Goal: Information Seeking & Learning: Learn about a topic

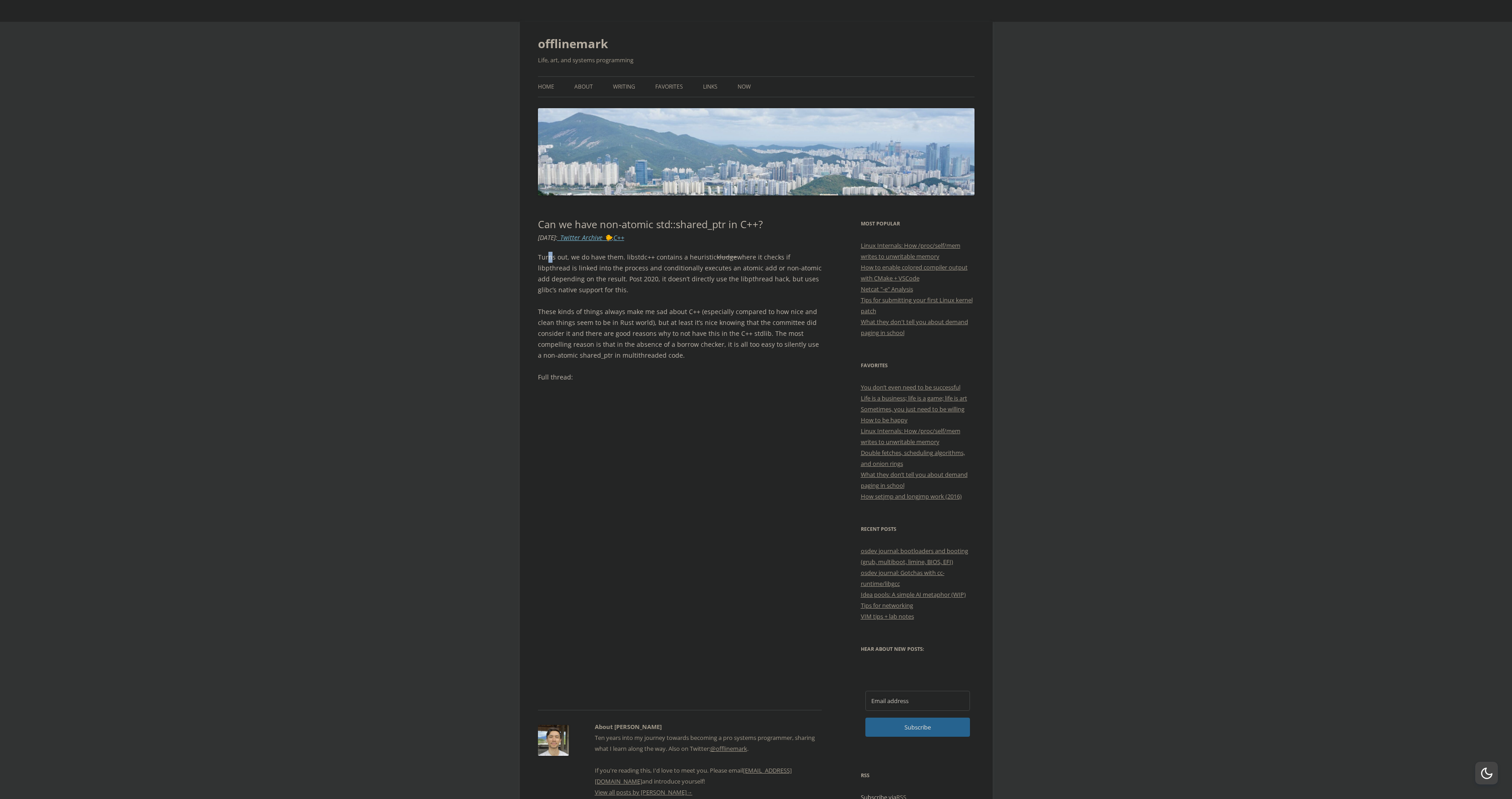
click at [550, 257] on p "Turns out, we do have them. libstdc++ contains a heuristic kludge where it chec…" at bounding box center [680, 273] width 284 height 44
drag, startPoint x: 550, startPoint y: 257, endPoint x: 635, endPoint y: 288, distance: 90.5
click at [637, 285] on p "Turns out, we do have them. libstdc++ contains a heuristic kludge where it chec…" at bounding box center [680, 273] width 284 height 44
click at [632, 289] on p "Turns out, we do have them. libstdc++ contains a heuristic kludge where it chec…" at bounding box center [680, 273] width 284 height 44
click at [574, 268] on p "Turns out, we do have them. libstdc++ contains a heuristic kludge where it chec…" at bounding box center [680, 273] width 284 height 44
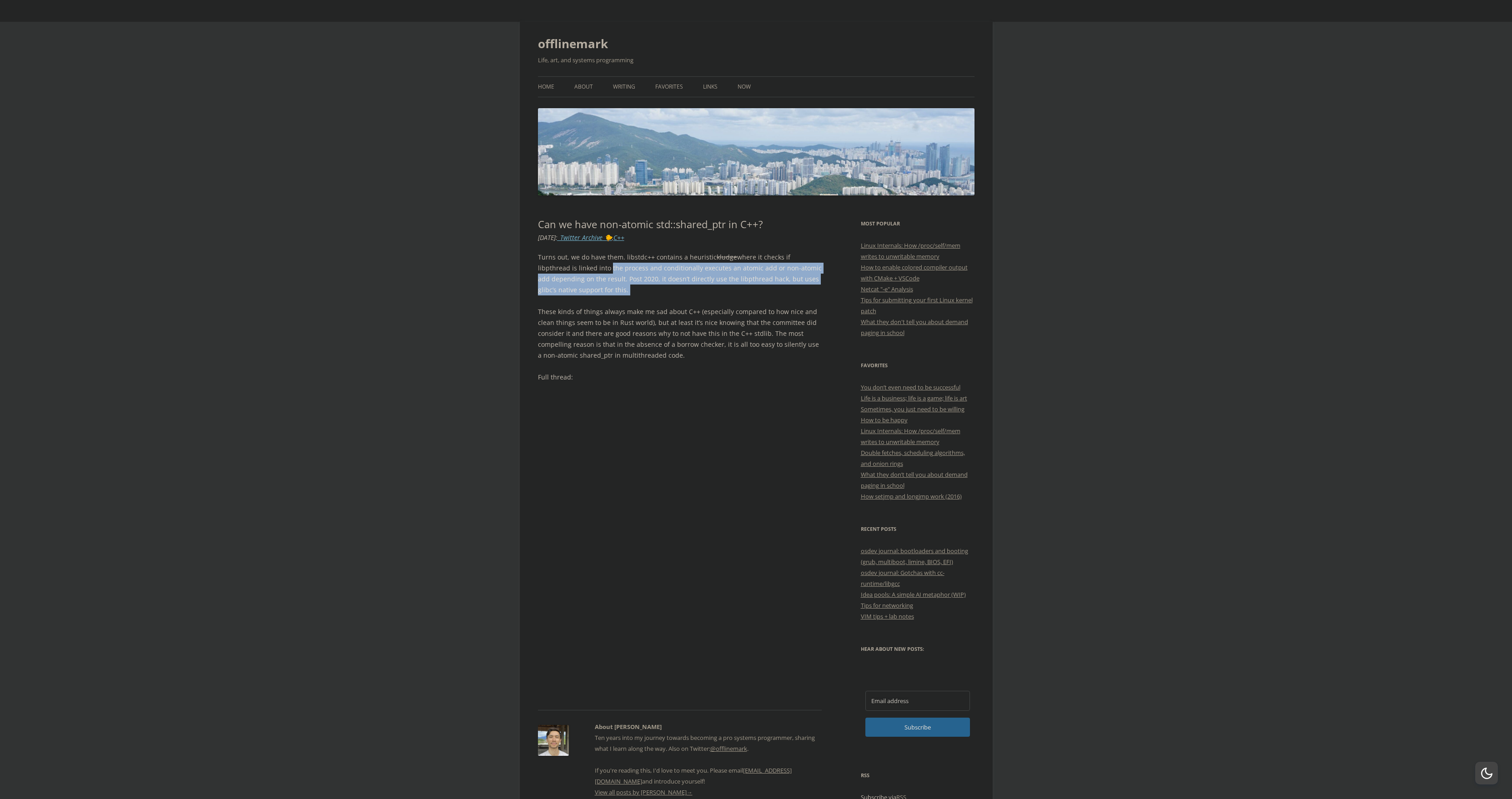
drag, startPoint x: 574, startPoint y: 268, endPoint x: 619, endPoint y: 293, distance: 51.5
click at [619, 293] on p "Turns out, we do have them. libstdc++ contains a heuristic kludge where it chec…" at bounding box center [680, 273] width 284 height 44
click at [619, 293] on p "Turns out, we do have them. libstdc++ contains a heuristic kludge where it chec…" at bounding box center [680, 273] width 284 height 44
click at [581, 279] on p "Turns out, we do have them. libstdc++ contains a heuristic kludge where it chec…" at bounding box center [680, 273] width 284 height 44
drag, startPoint x: 582, startPoint y: 279, endPoint x: 607, endPoint y: 288, distance: 26.6
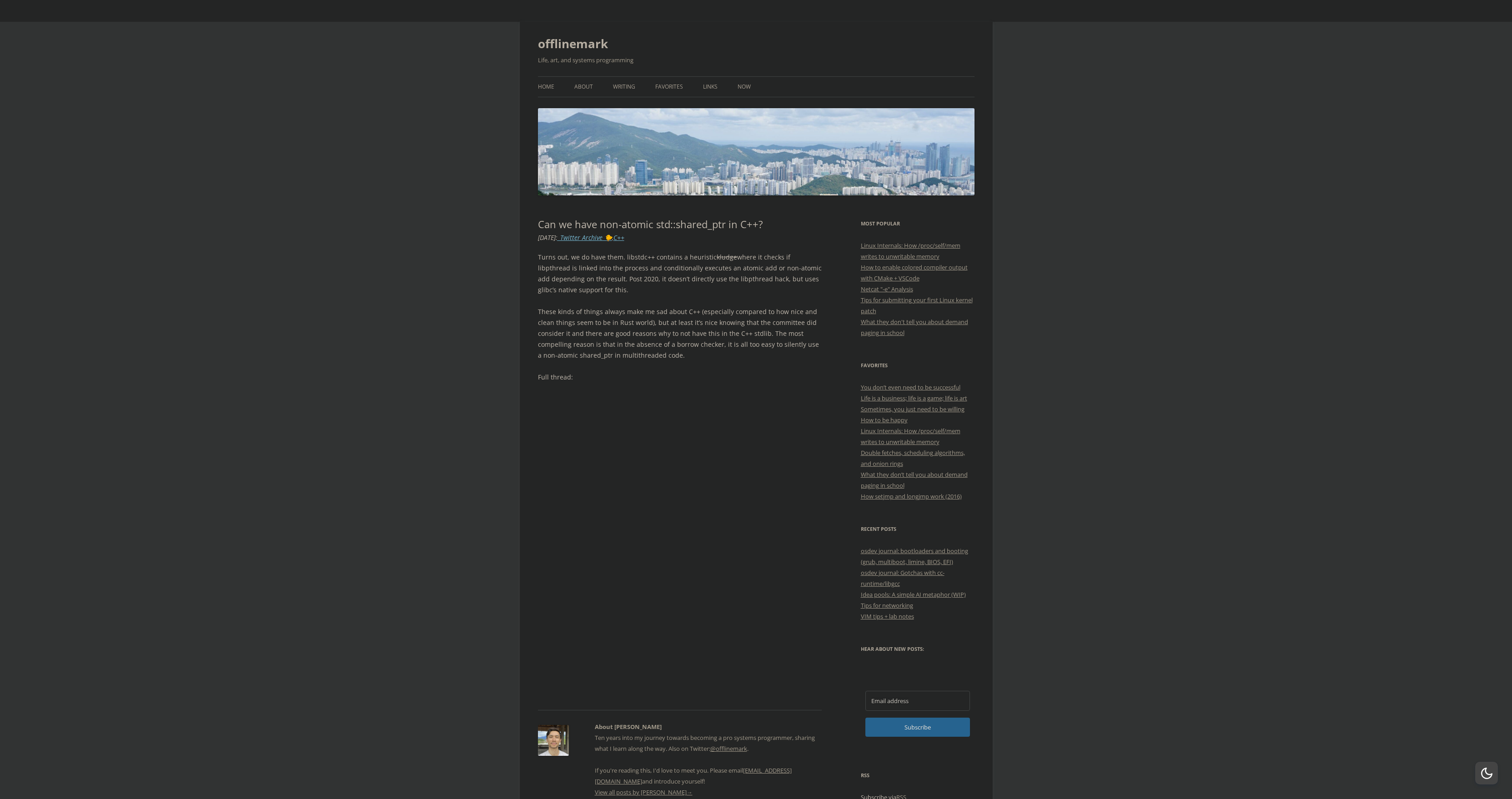
click at [606, 287] on p "Turns out, we do have them. libstdc++ contains a heuristic kludge where it chec…" at bounding box center [680, 273] width 284 height 44
click at [607, 290] on p "Turns out, we do have them. libstdc++ contains a heuristic kludge where it chec…" at bounding box center [680, 273] width 284 height 44
click at [562, 313] on p "These kinds of things always make me sad about C++ (especially compared to how …" at bounding box center [680, 334] width 284 height 55
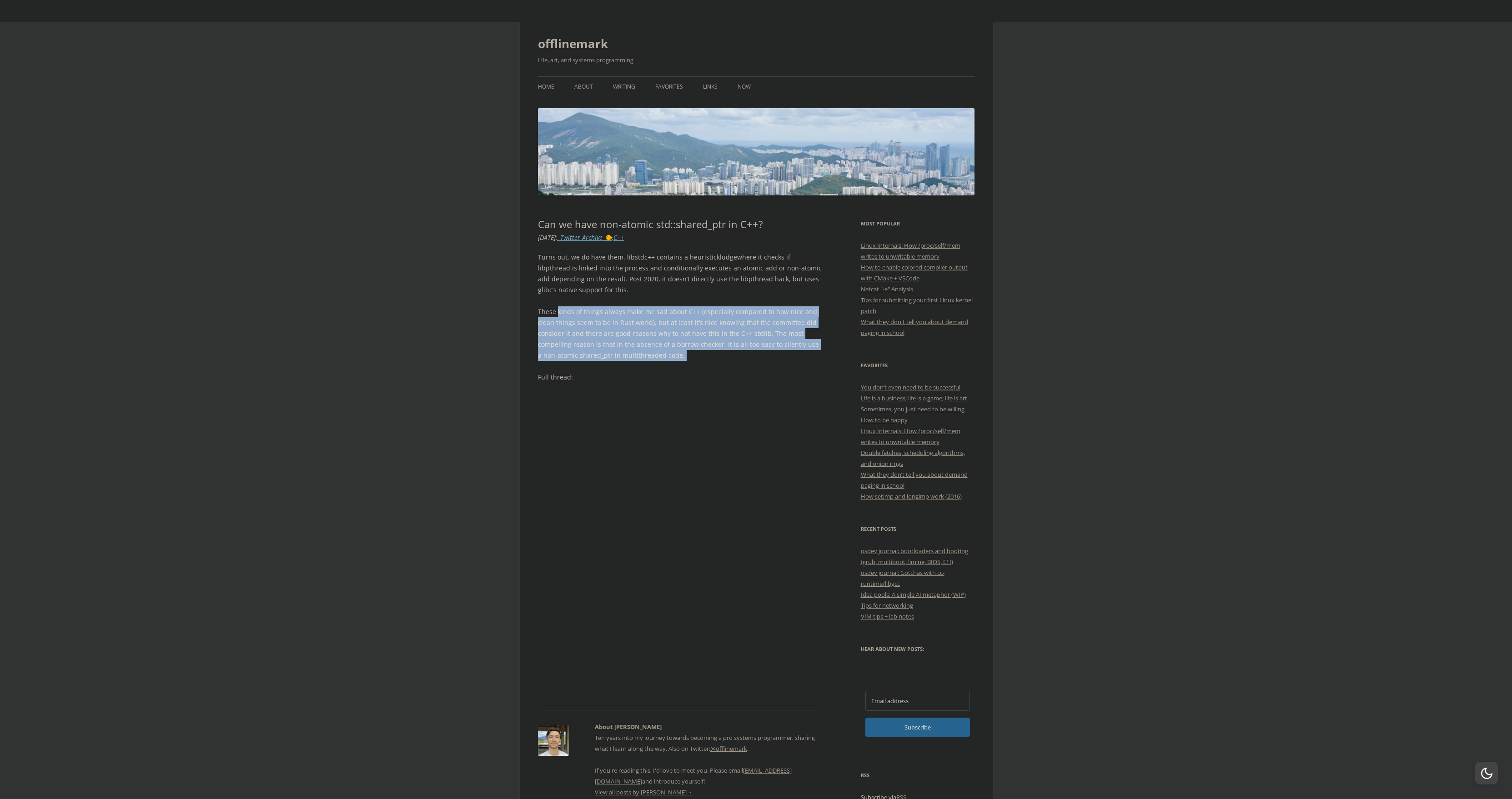
drag, startPoint x: 562, startPoint y: 313, endPoint x: 686, endPoint y: 355, distance: 130.9
click at [686, 355] on p "These kinds of things always make me sad about C++ (especially compared to how …" at bounding box center [680, 334] width 284 height 55
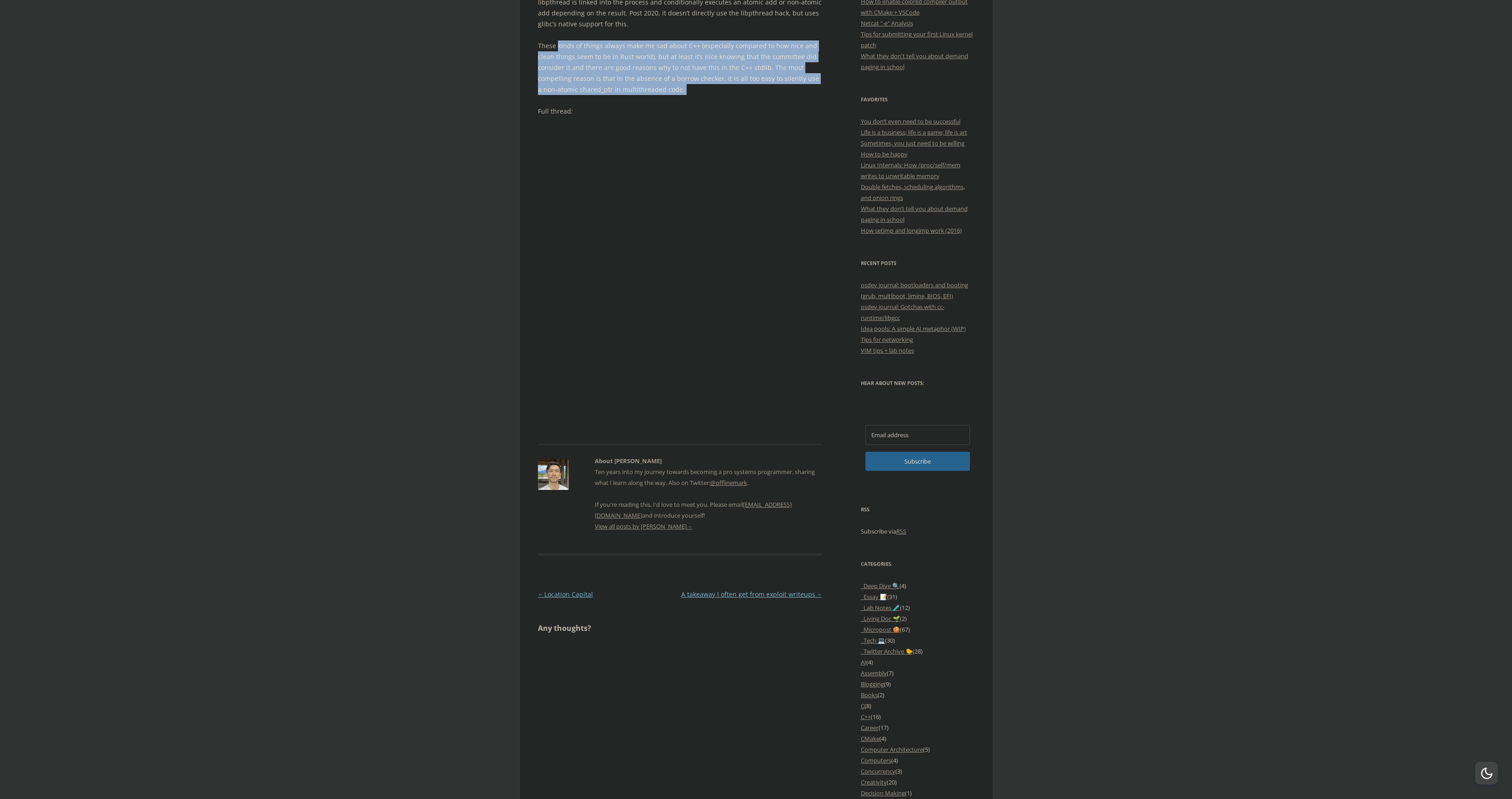
scroll to position [281, 0]
